Goal: Find specific page/section: Locate a particular part of the current website

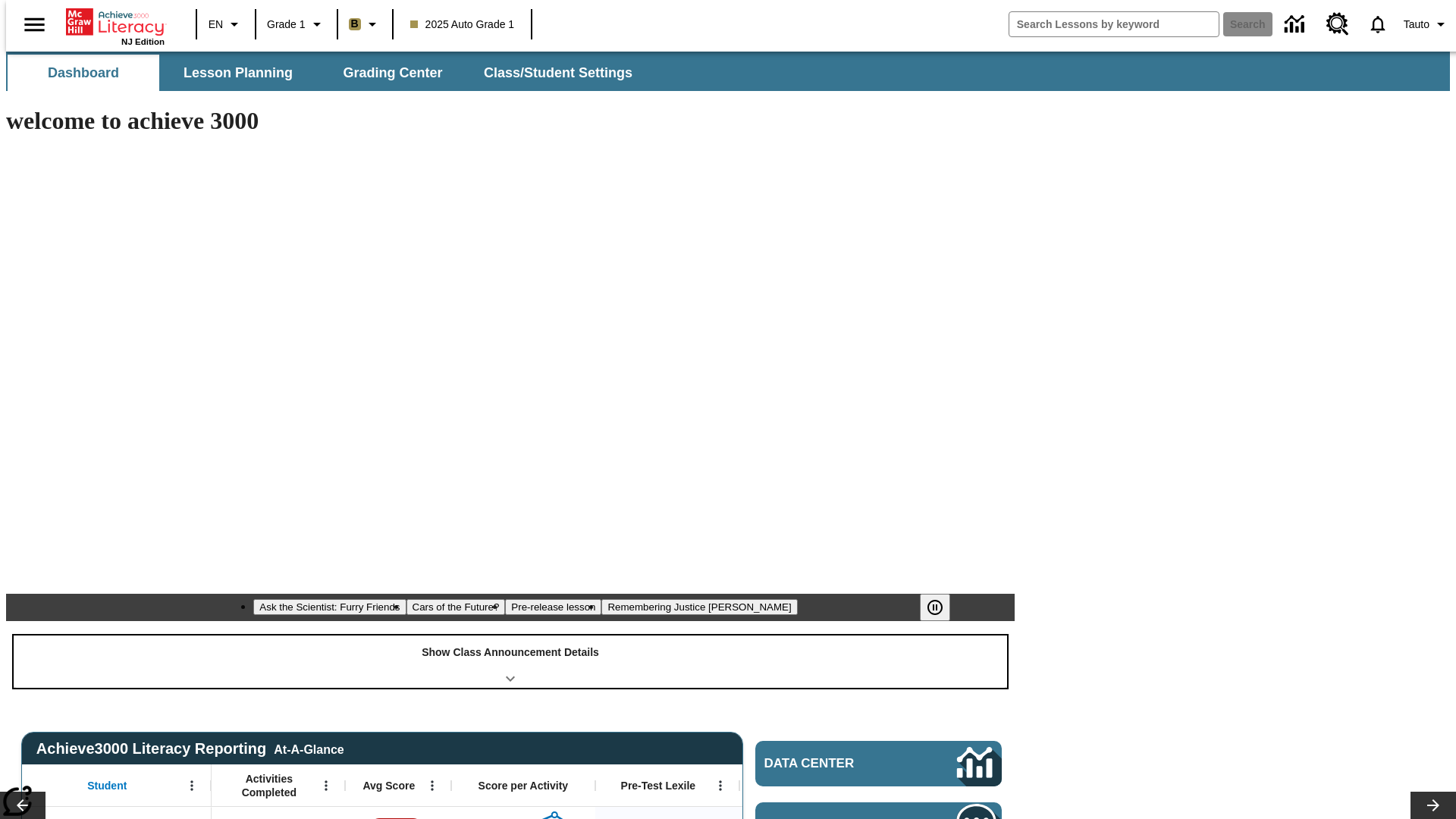
click at [510, 635] on div "Show Class Announcement Details" at bounding box center [510, 661] width 994 height 53
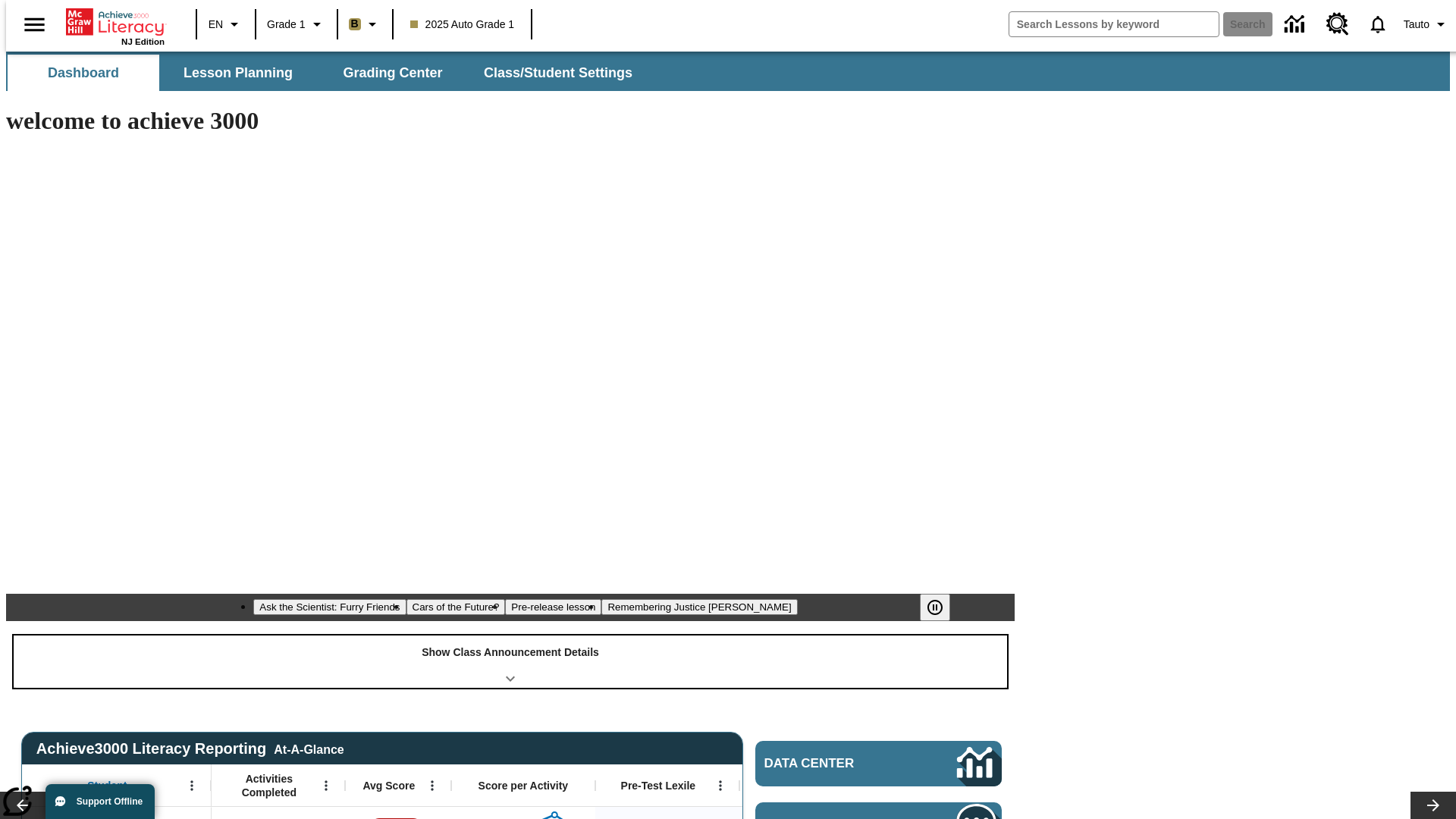
click at [510, 635] on div "Show Class Announcement Details" at bounding box center [510, 661] width 994 height 53
